Goal: Task Accomplishment & Management: Use online tool/utility

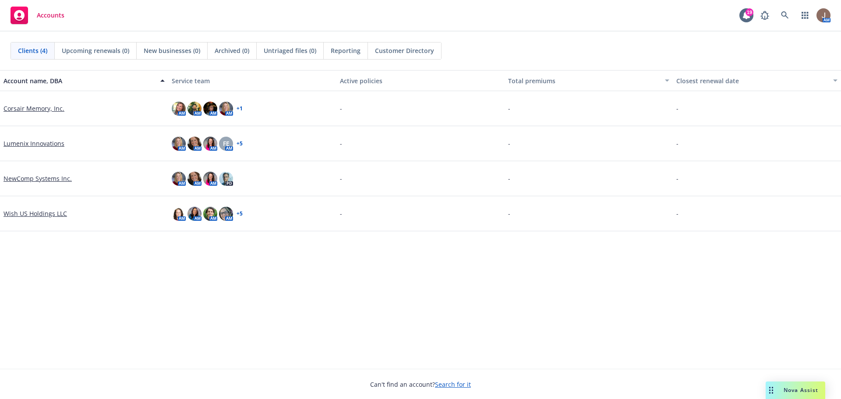
click at [19, 178] on link "NewComp Systems Inc." at bounding box center [38, 178] width 68 height 9
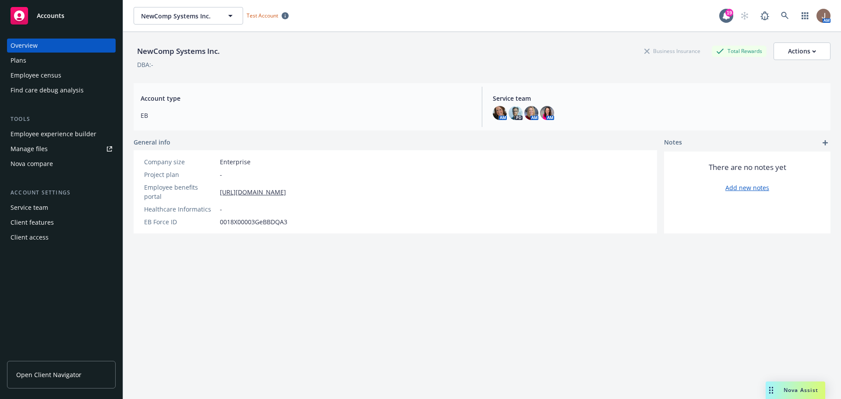
click at [58, 130] on div "Employee experience builder" at bounding box center [54, 134] width 86 height 14
click at [50, 15] on span "Accounts" at bounding box center [51, 15] width 28 height 7
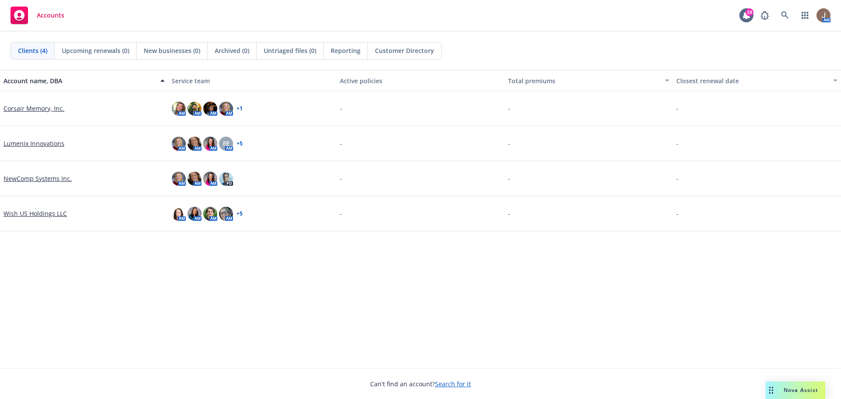
click at [28, 106] on link "Corsair Memory, Inc." at bounding box center [34, 108] width 61 height 9
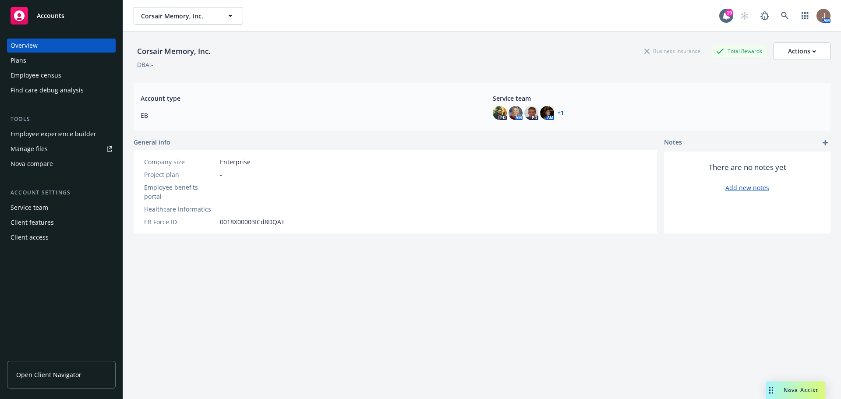
click at [37, 131] on div "Employee experience builder" at bounding box center [54, 134] width 86 height 14
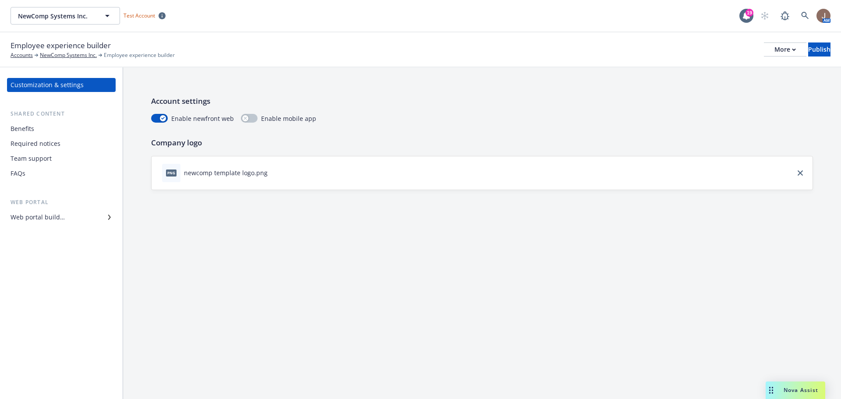
click at [40, 85] on div "Customization & settings" at bounding box center [47, 85] width 73 height 14
